Goal: Check status

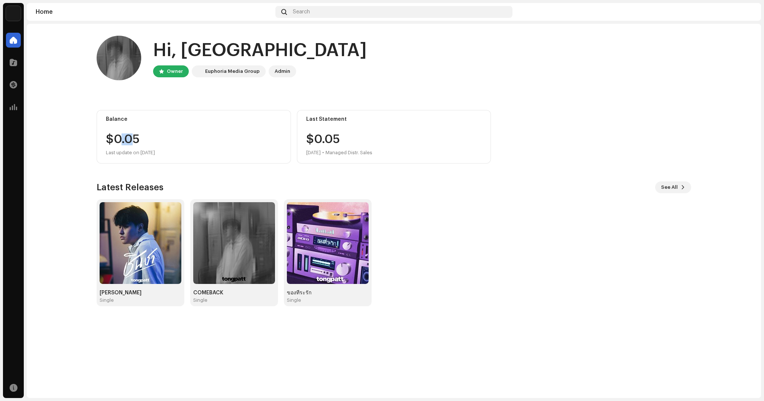
drag, startPoint x: 133, startPoint y: 142, endPoint x: 122, endPoint y: 139, distance: 11.7
click at [122, 139] on div "$0.05" at bounding box center [194, 139] width 176 height 12
drag, startPoint x: 122, startPoint y: 140, endPoint x: 112, endPoint y: 140, distance: 9.3
click at [112, 140] on div "$0.05" at bounding box center [194, 139] width 176 height 12
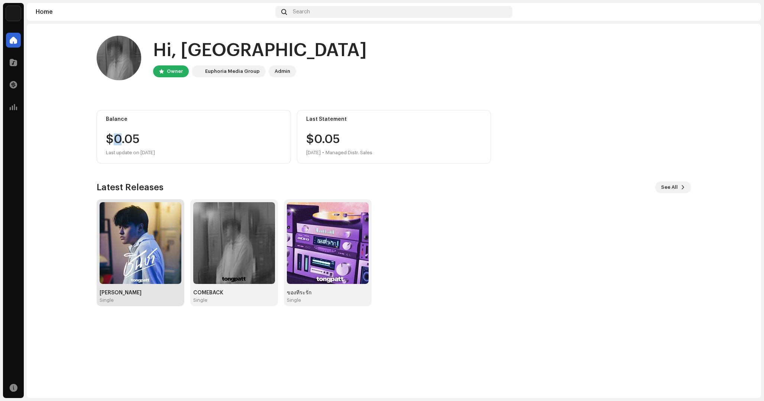
click at [128, 247] on img at bounding box center [141, 243] width 82 height 82
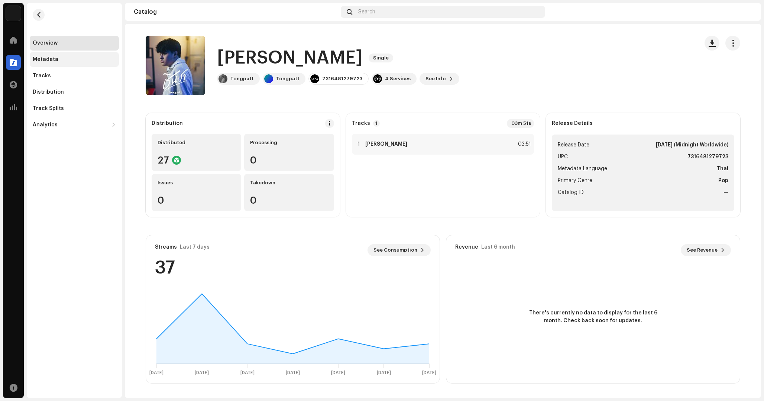
click at [55, 62] on div "Metadata" at bounding box center [74, 59] width 89 height 15
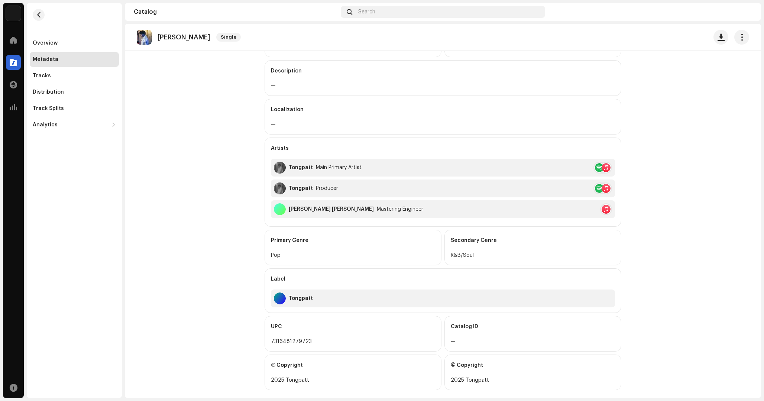
scroll to position [116, 0]
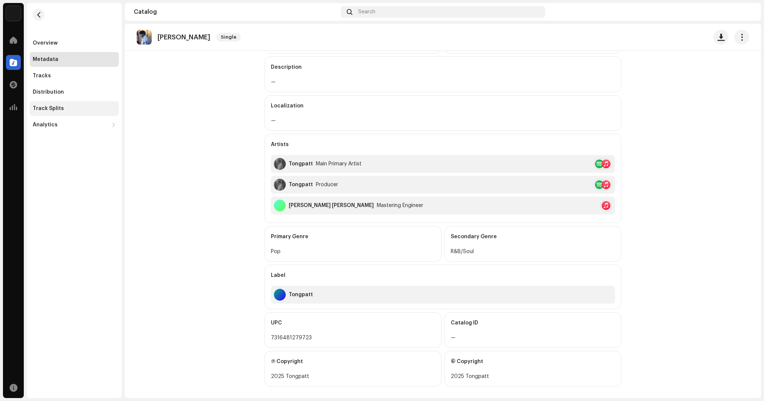
click at [83, 104] on div "Track Splits" at bounding box center [74, 108] width 89 height 15
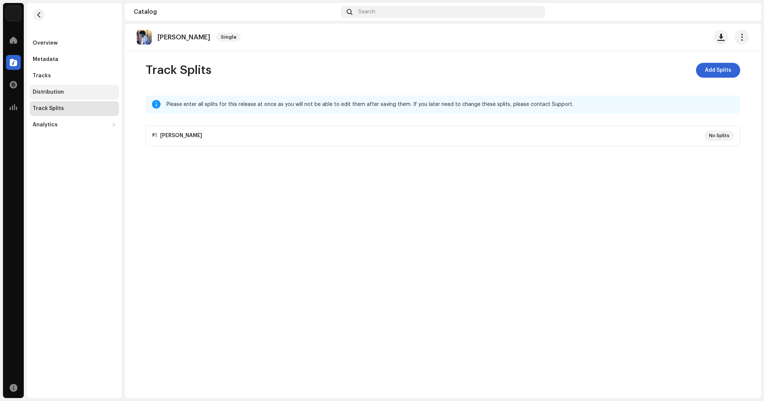
click at [68, 99] on div "Distribution" at bounding box center [74, 92] width 89 height 15
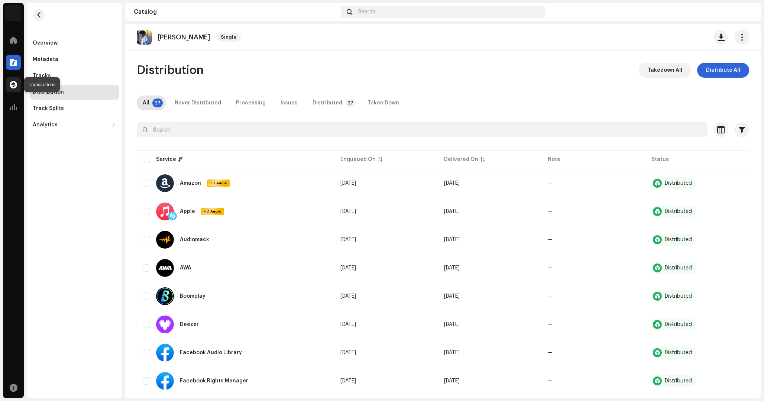
click at [12, 86] on span at bounding box center [13, 85] width 7 height 6
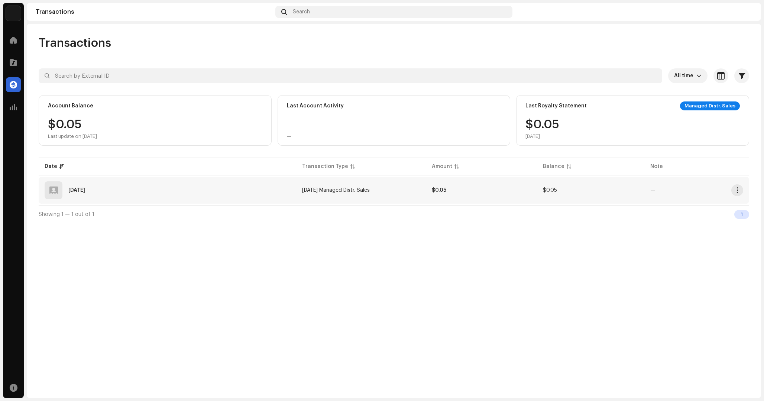
click at [160, 192] on div "[DATE]" at bounding box center [168, 190] width 246 height 18
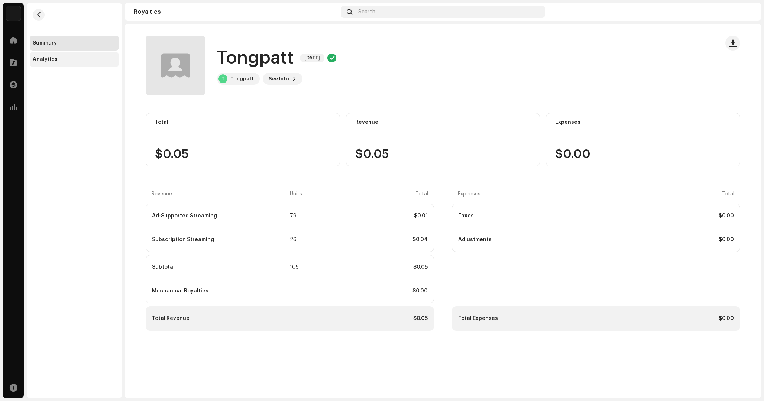
click at [61, 57] on div "Analytics" at bounding box center [74, 60] width 83 height 6
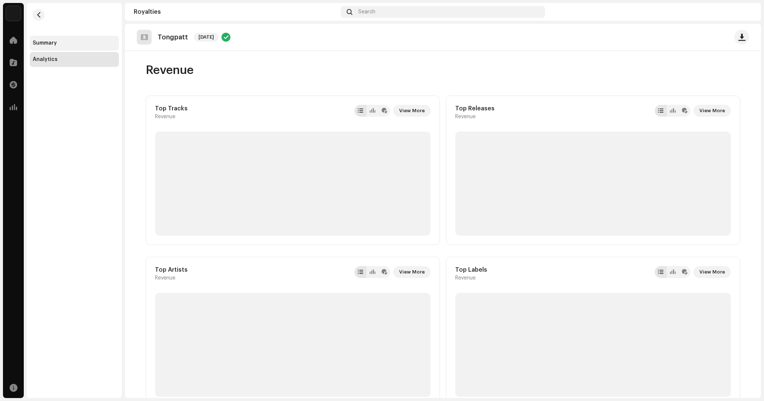
click at [57, 44] on div "Summary" at bounding box center [74, 43] width 83 height 6
